Goal: Information Seeking & Learning: Learn about a topic

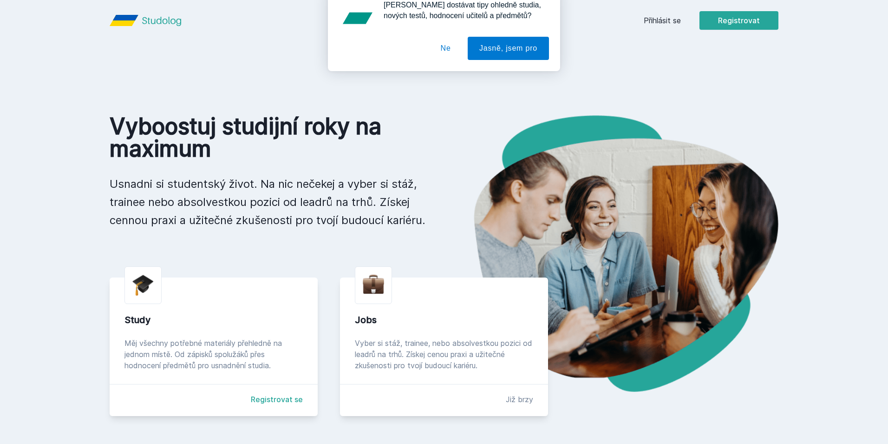
click at [672, 22] on div "[PERSON_NAME] dostávat tipy ohledně studia, nových testů, hodnocení učitelů a p…" at bounding box center [444, 41] width 888 height 83
click at [444, 60] on button "Ne" at bounding box center [445, 59] width 33 height 23
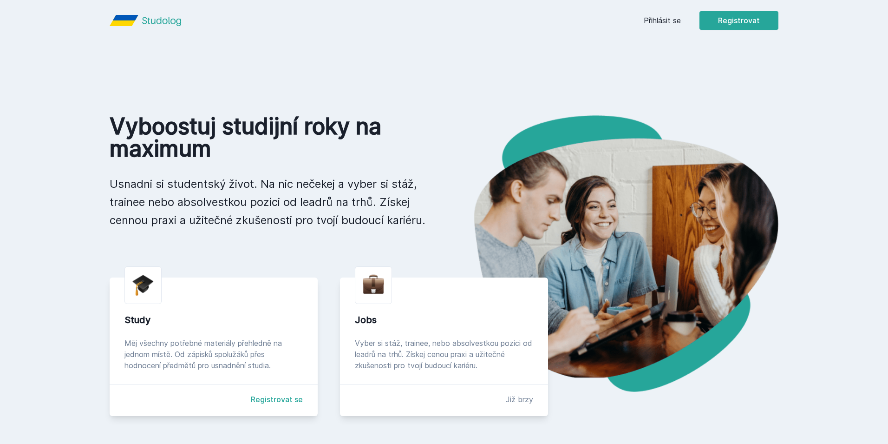
click at [673, 23] on link "Přihlásit se" at bounding box center [662, 20] width 37 height 11
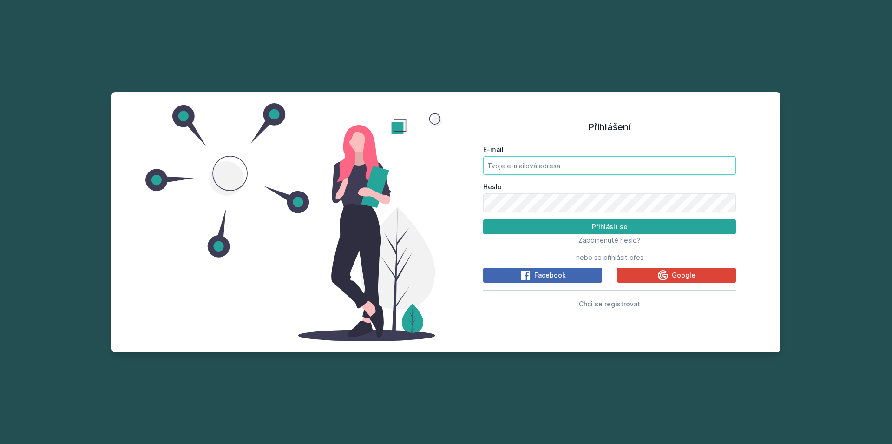
click at [578, 157] on input "E-mail" at bounding box center [609, 165] width 253 height 19
type input "[EMAIL_ADDRESS][DOMAIN_NAME]"
click at [483, 219] on button "Přihlásit se" at bounding box center [609, 226] width 253 height 15
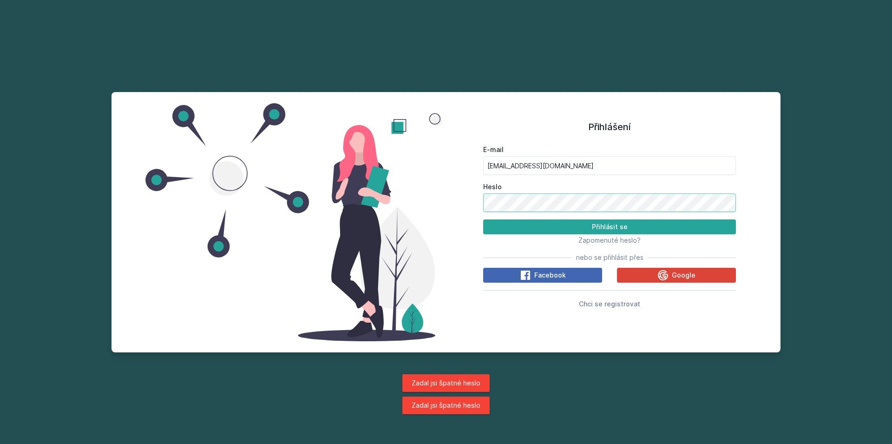
click at [483, 219] on button "Přihlásit se" at bounding box center [609, 226] width 253 height 15
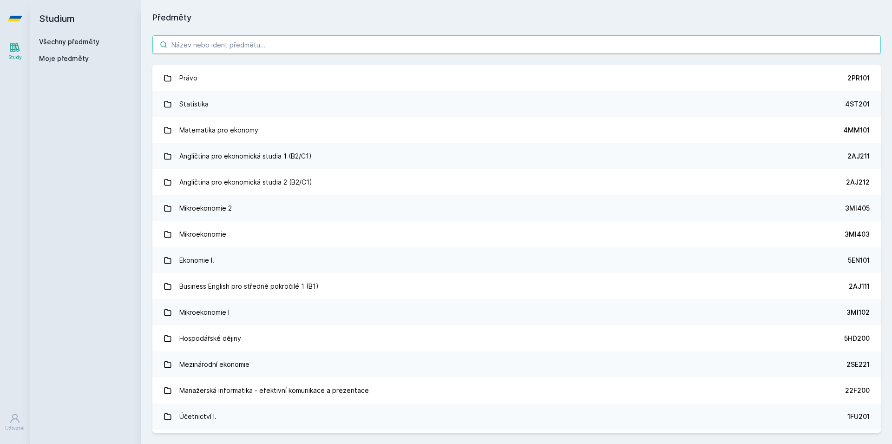
click at [376, 42] on input "search" at bounding box center [516, 44] width 728 height 19
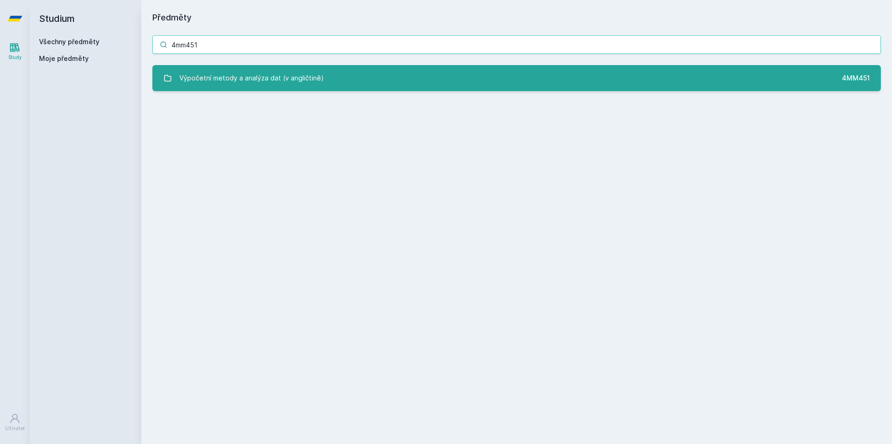
type input "4mm451"
click at [326, 86] on link "Výpočetní metody a analýza dat (v angličtině) 4MM451" at bounding box center [516, 78] width 728 height 26
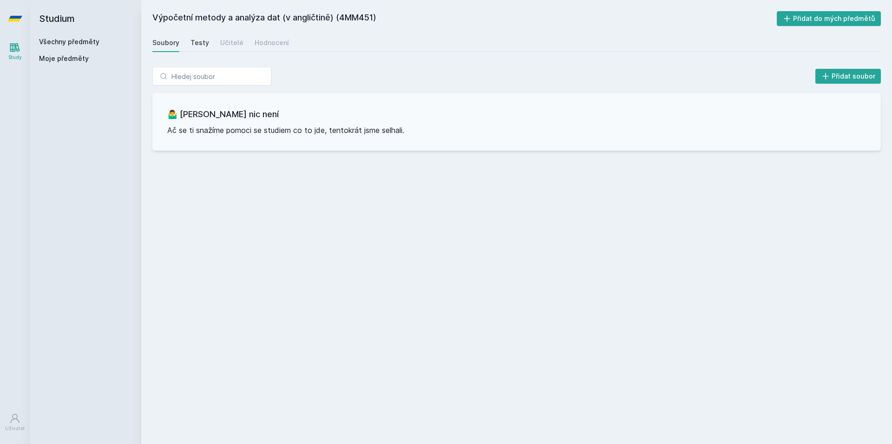
click at [205, 43] on div "Testy" at bounding box center [199, 42] width 19 height 9
click at [223, 43] on div "Učitelé" at bounding box center [231, 42] width 23 height 9
